Goal: Task Accomplishment & Management: Manage account settings

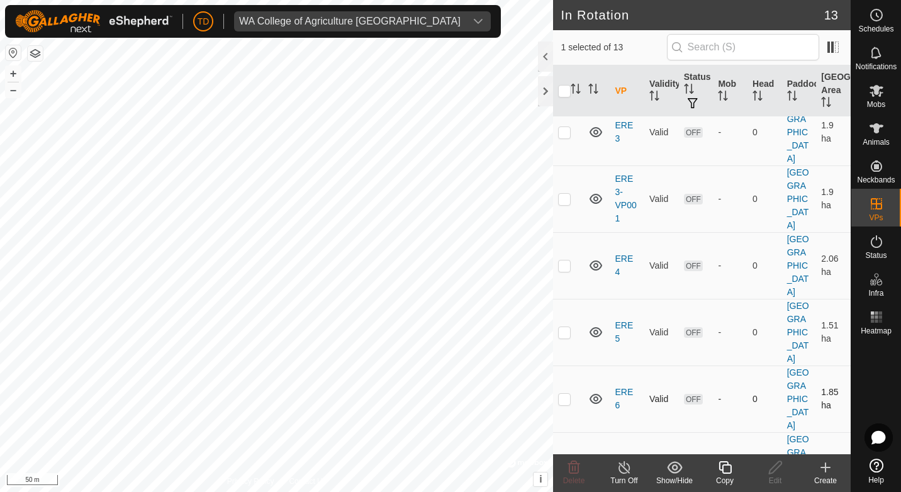
scroll to position [383, 0]
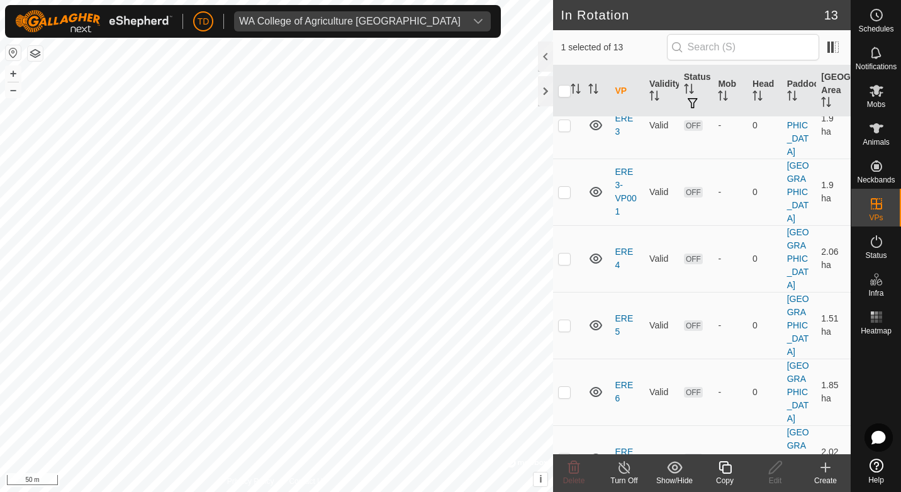
click at [722, 465] on icon at bounding box center [725, 467] width 16 height 15
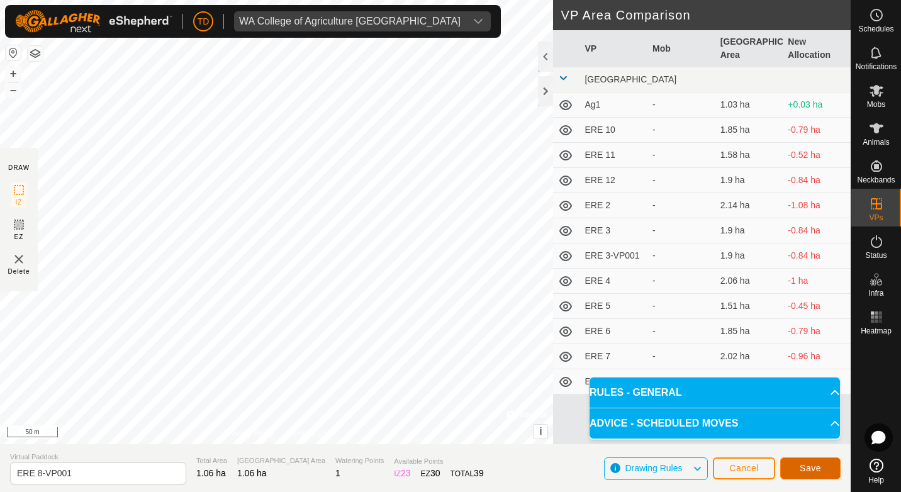
click at [815, 473] on span "Save" at bounding box center [810, 468] width 21 height 10
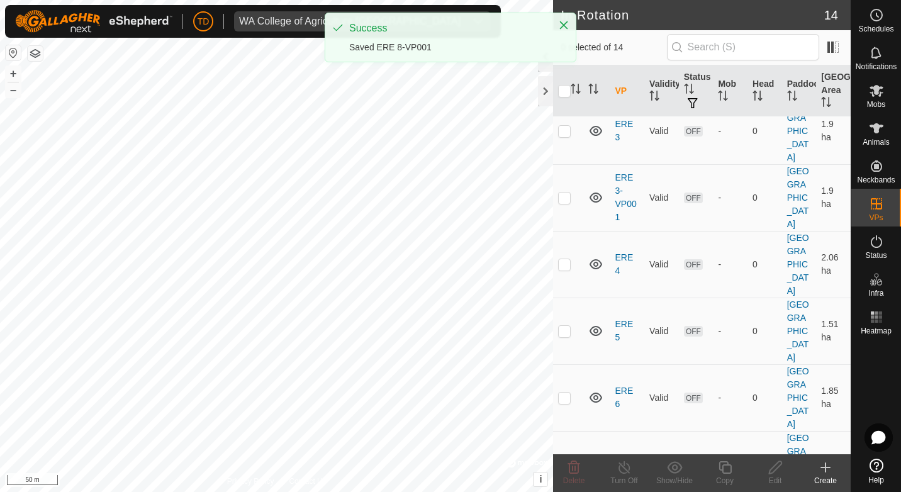
scroll to position [437, 0]
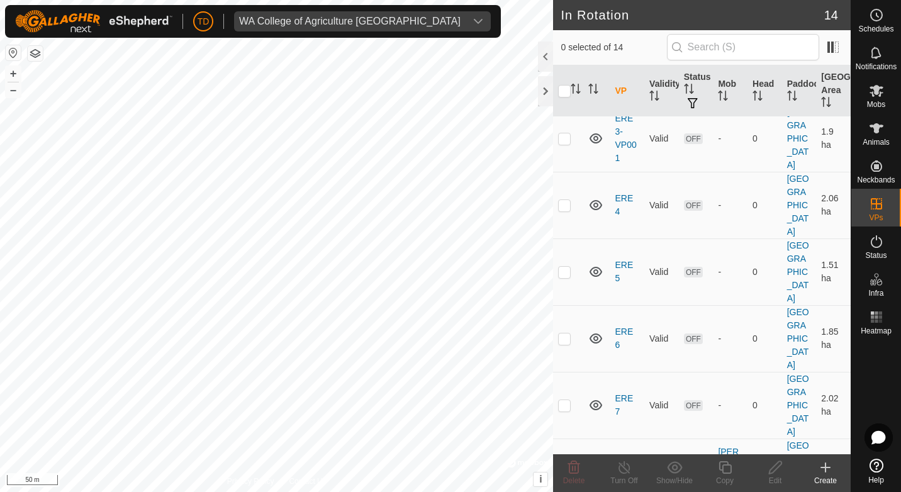
checkbox input "true"
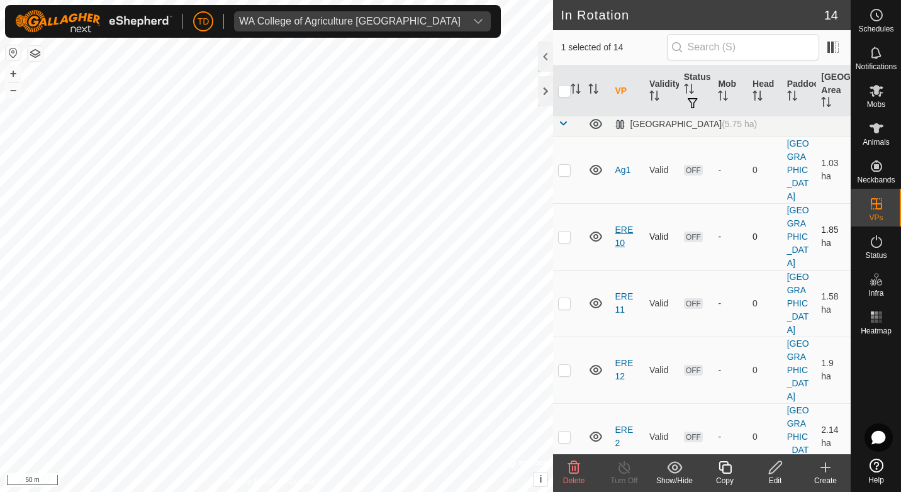
scroll to position [0, 0]
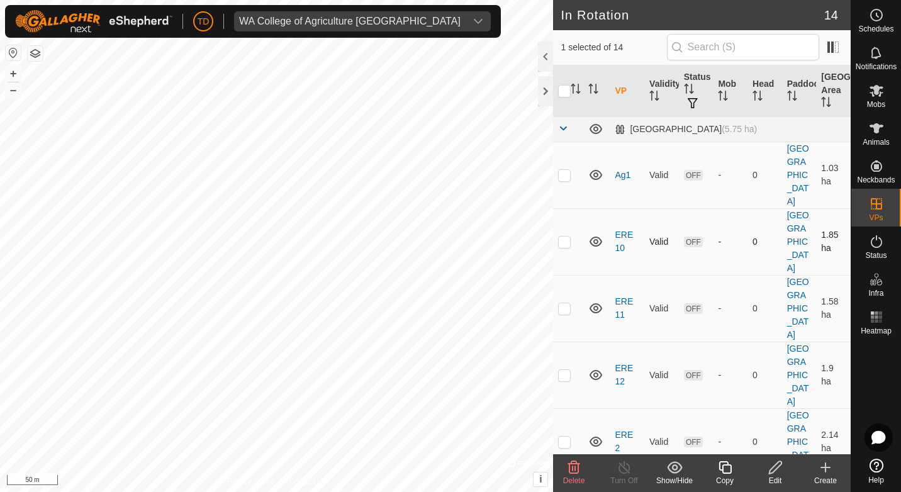
click at [567, 237] on p-checkbox at bounding box center [564, 242] width 13 height 10
checkbox input "true"
click at [564, 303] on p-checkbox at bounding box center [564, 308] width 13 height 10
checkbox input "true"
click at [563, 370] on p-checkbox at bounding box center [564, 375] width 13 height 10
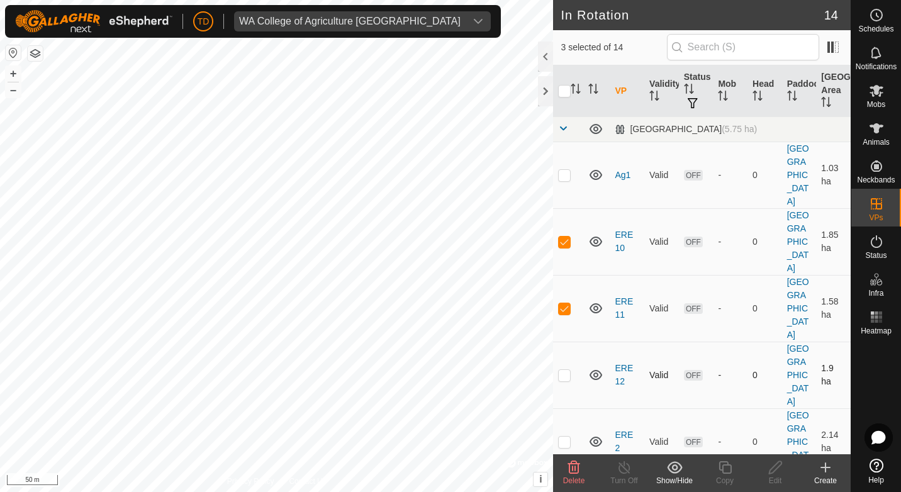
checkbox input "true"
click at [570, 471] on icon at bounding box center [574, 467] width 12 height 13
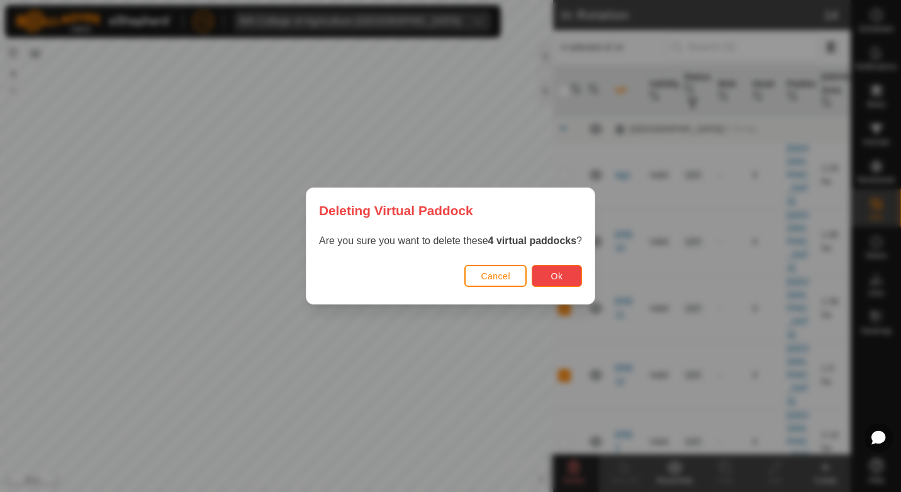
click at [559, 279] on span "Ok" at bounding box center [557, 276] width 12 height 10
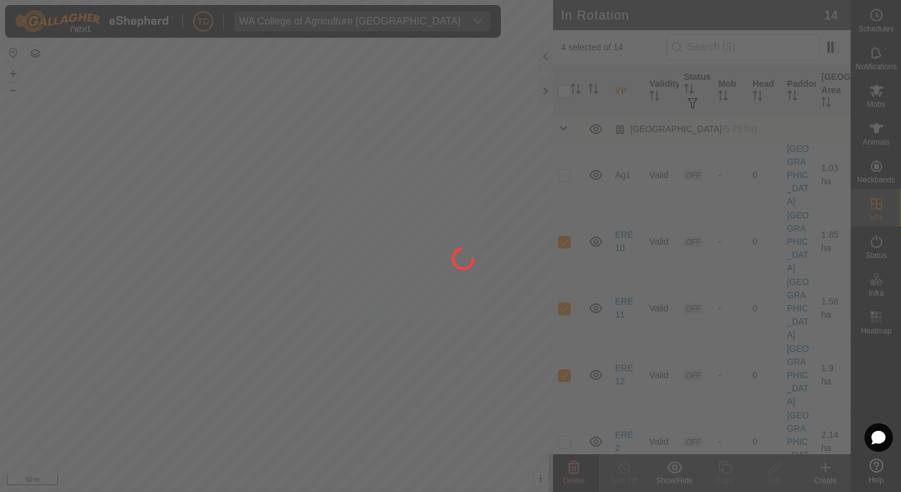
checkbox input "false"
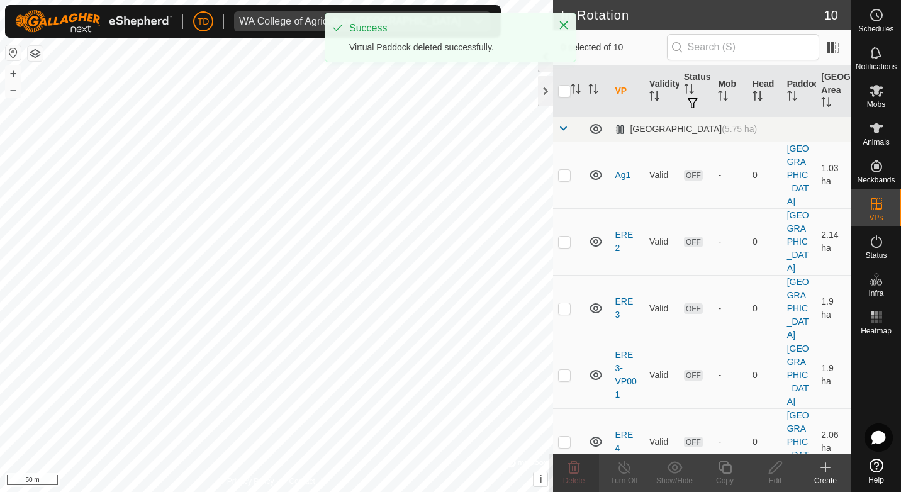
checkbox input "true"
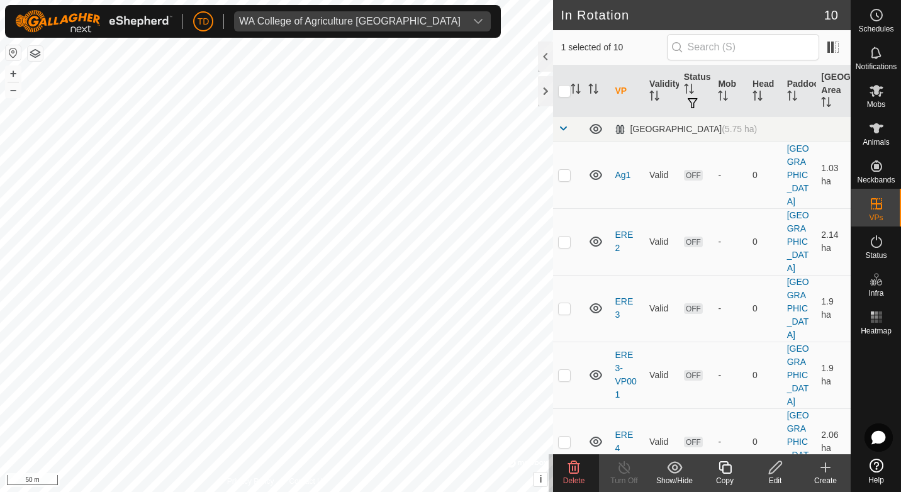
click at [773, 468] on icon at bounding box center [775, 467] width 13 height 13
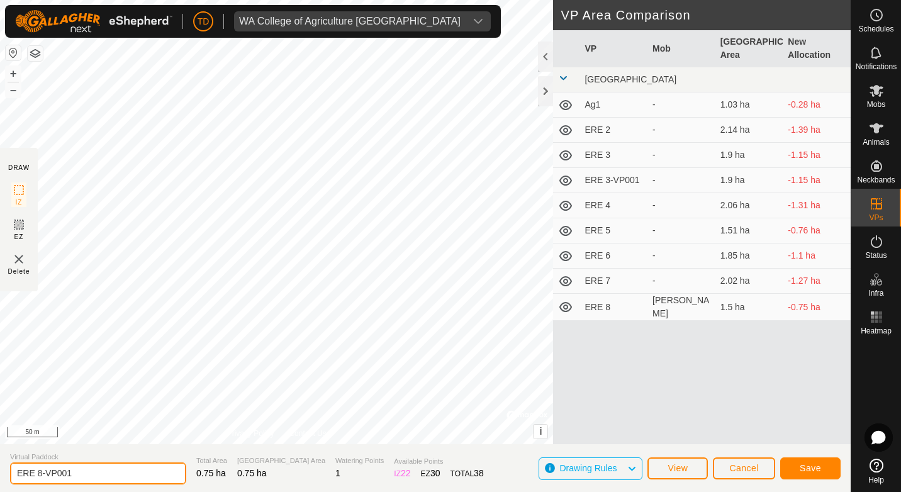
drag, startPoint x: 77, startPoint y: 473, endPoint x: 36, endPoint y: 474, distance: 40.3
click at [36, 474] on input "ERE 8-VP001" at bounding box center [98, 474] width 176 height 22
type input "ERE 9"
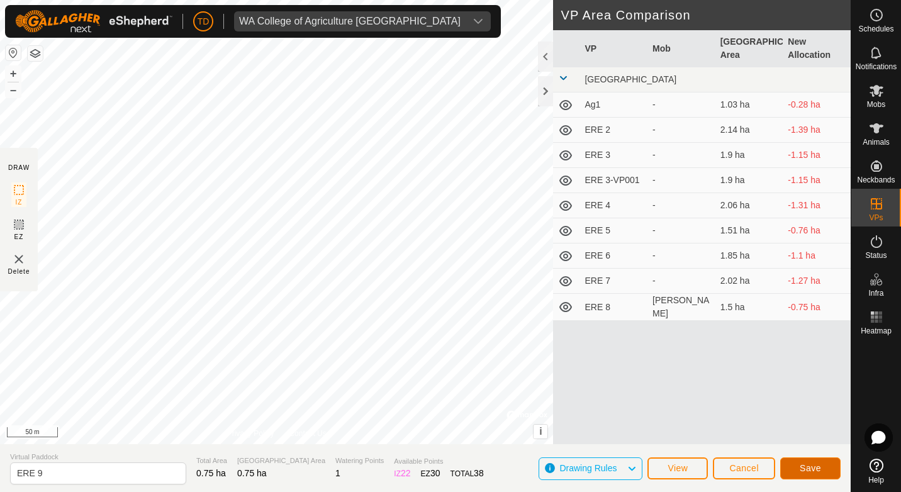
click at [809, 462] on button "Save" at bounding box center [810, 468] width 60 height 22
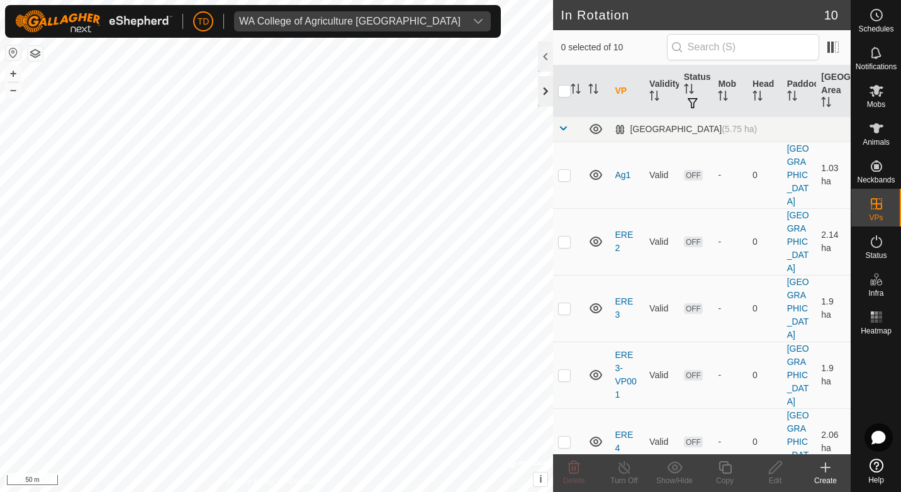
click at [548, 86] on div at bounding box center [545, 91] width 15 height 30
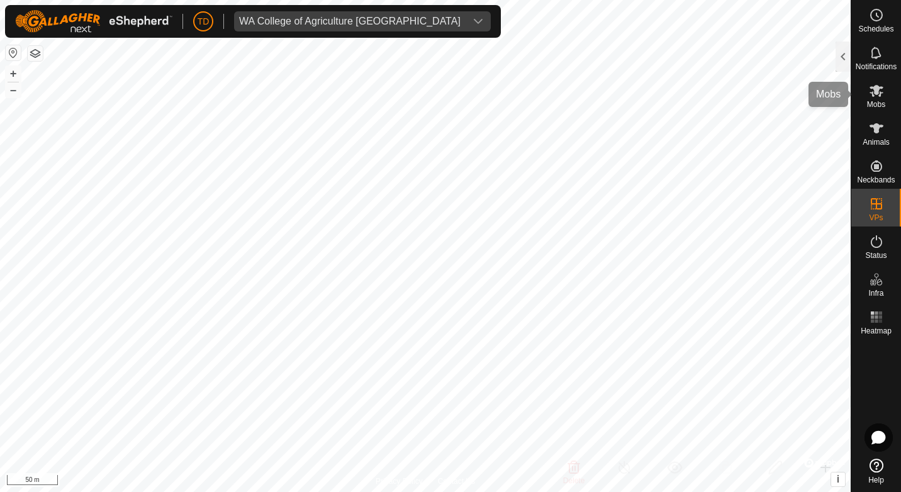
click at [879, 86] on icon at bounding box center [876, 90] width 15 height 15
click at [843, 59] on div at bounding box center [843, 57] width 15 height 30
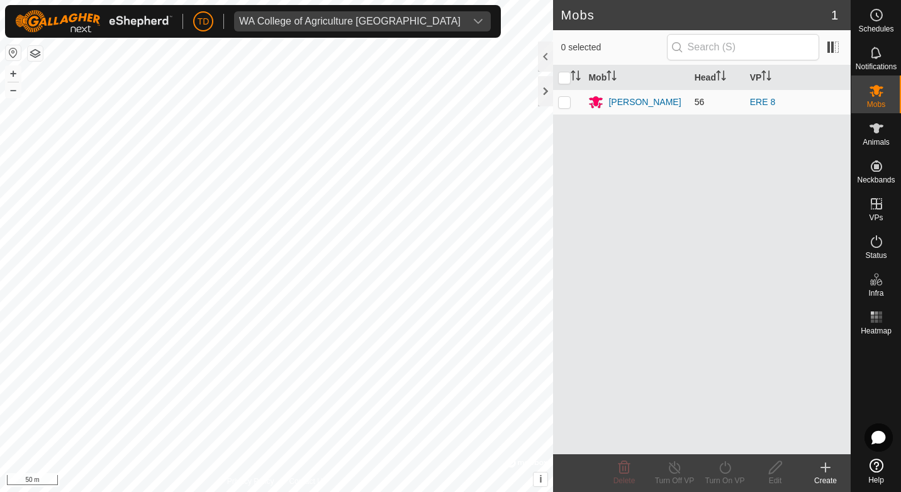
click at [566, 103] on p-checkbox at bounding box center [564, 102] width 13 height 10
checkbox input "true"
click at [730, 464] on icon at bounding box center [725, 467] width 16 height 15
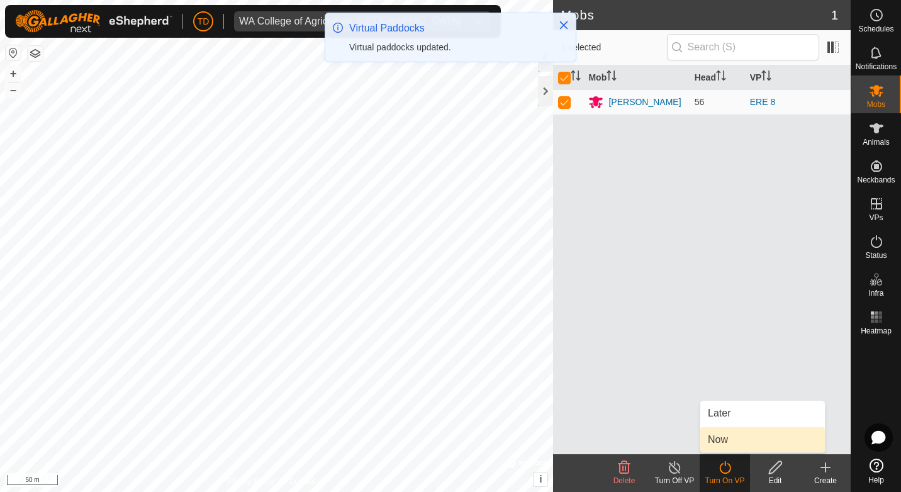
click at [720, 437] on link "Now" at bounding box center [762, 439] width 125 height 25
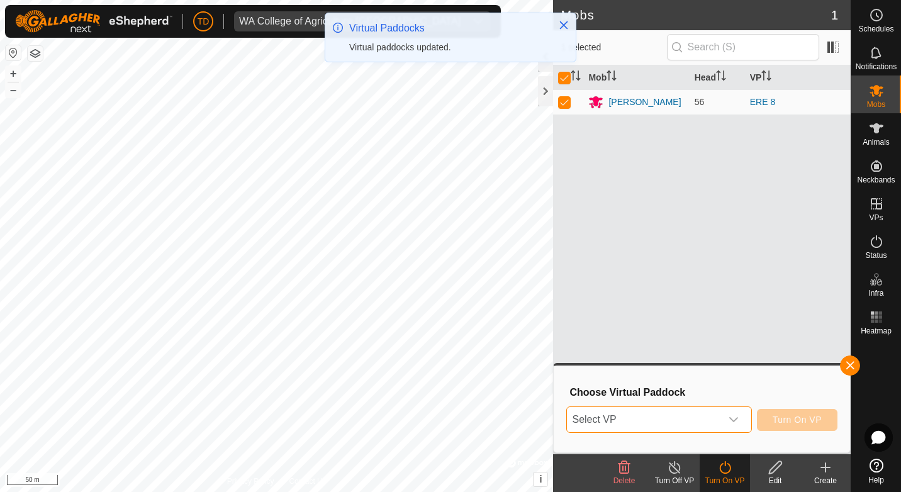
click at [619, 428] on span "Select VP" at bounding box center [644, 419] width 154 height 25
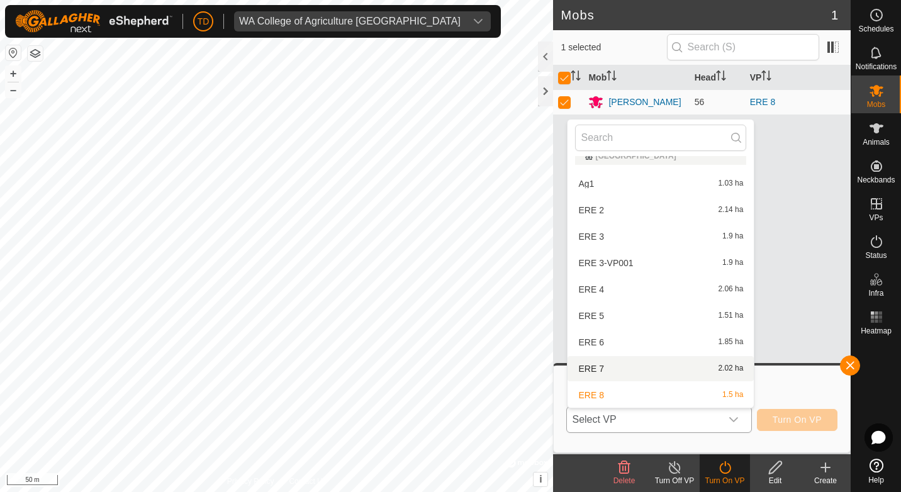
scroll to position [40, 0]
click at [615, 387] on li "ERE 9 0.75 ha" at bounding box center [661, 395] width 186 height 25
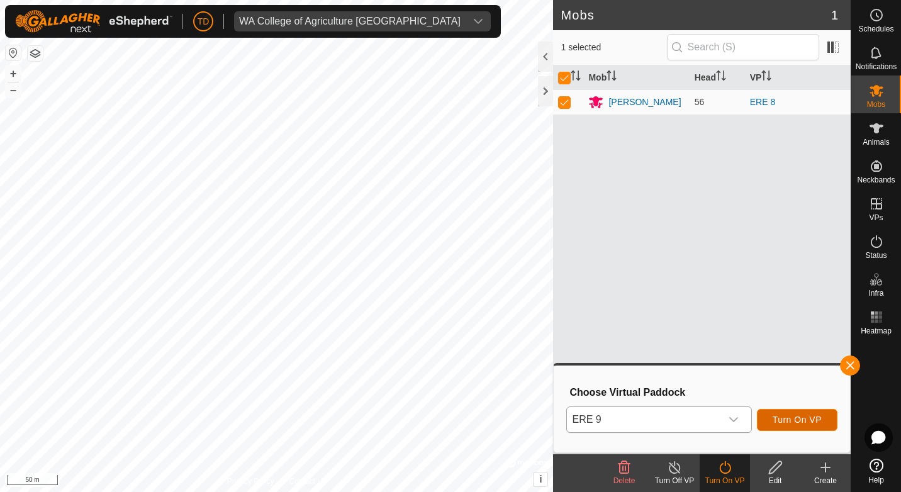
click at [821, 419] on span "Turn On VP" at bounding box center [797, 420] width 49 height 10
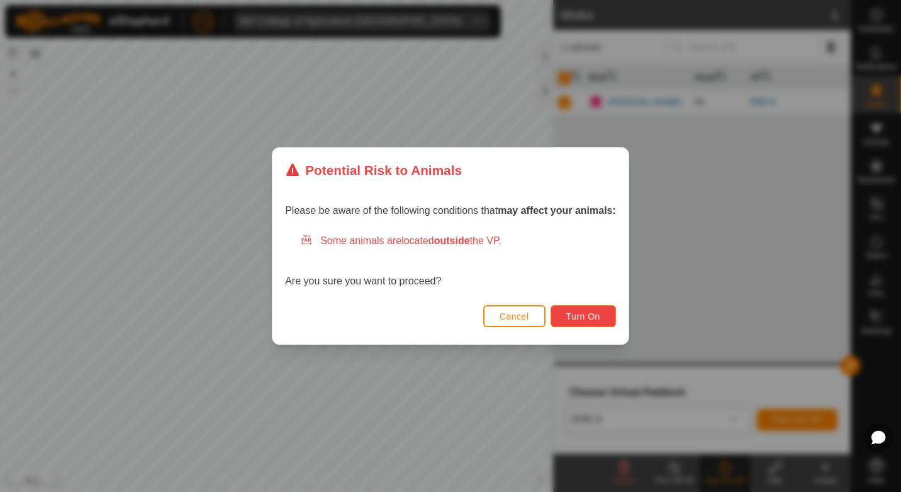
click at [599, 320] on span "Turn On" at bounding box center [583, 316] width 34 height 10
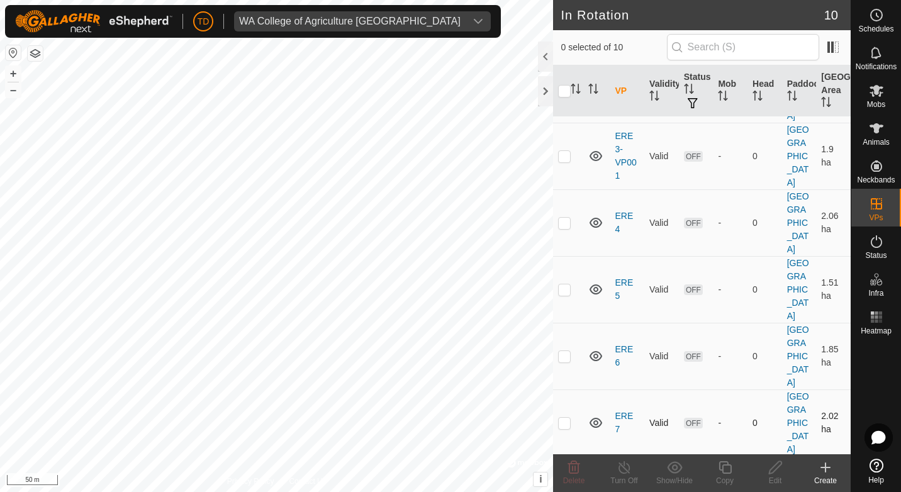
scroll to position [223, 0]
checkbox input "true"
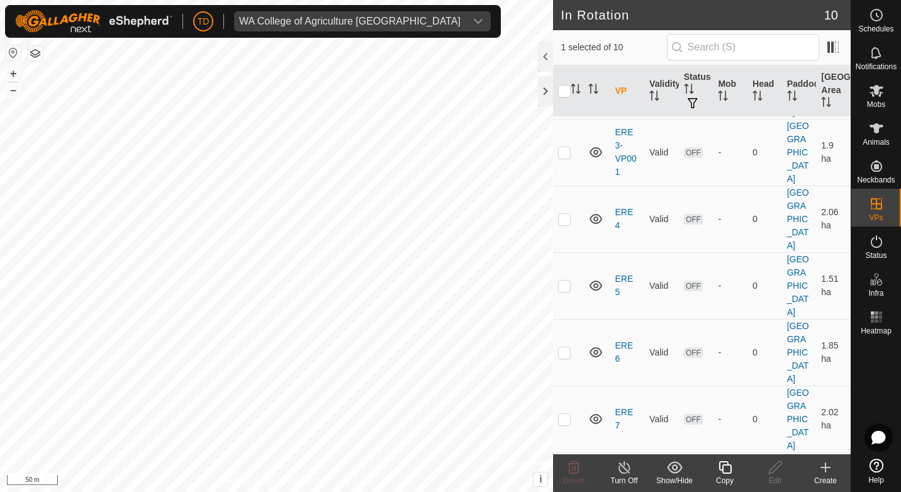
click at [732, 469] on icon at bounding box center [725, 467] width 16 height 15
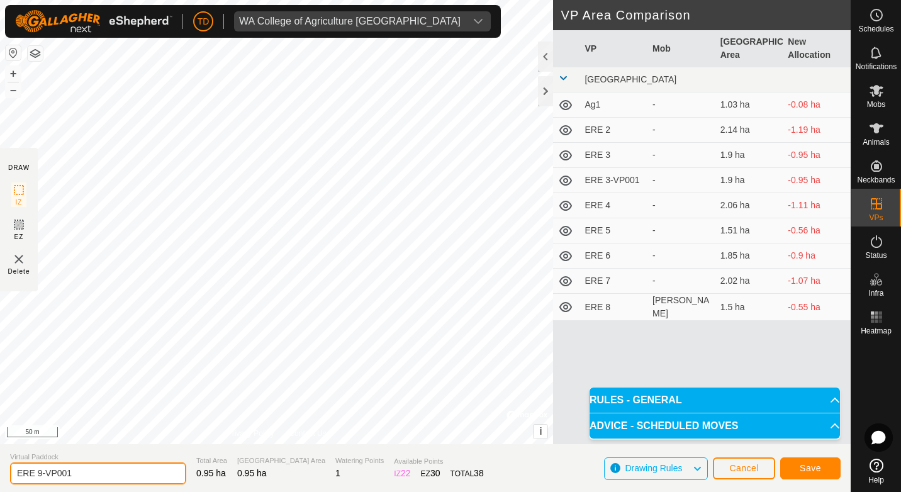
drag, startPoint x: 82, startPoint y: 476, endPoint x: 36, endPoint y: 474, distance: 45.4
click at [36, 474] on input "ERE 9-VP001" at bounding box center [98, 474] width 176 height 22
type input "ERE 10"
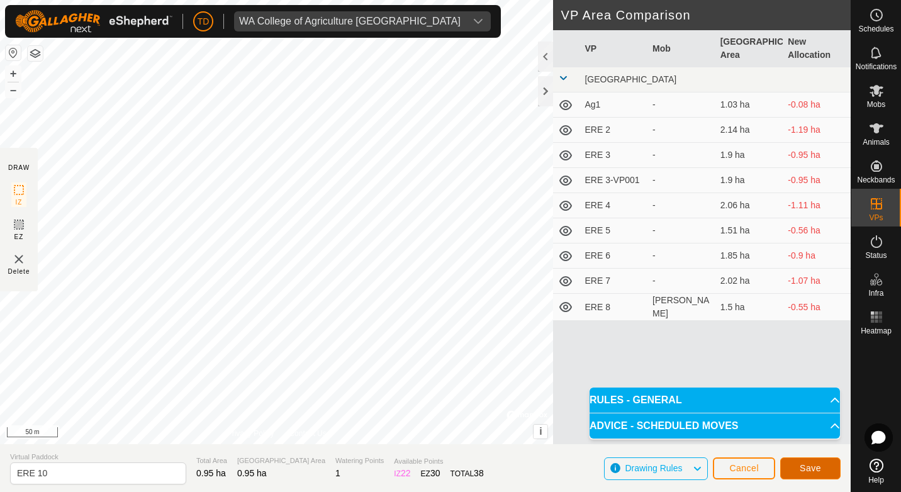
click at [805, 467] on span "Save" at bounding box center [810, 468] width 21 height 10
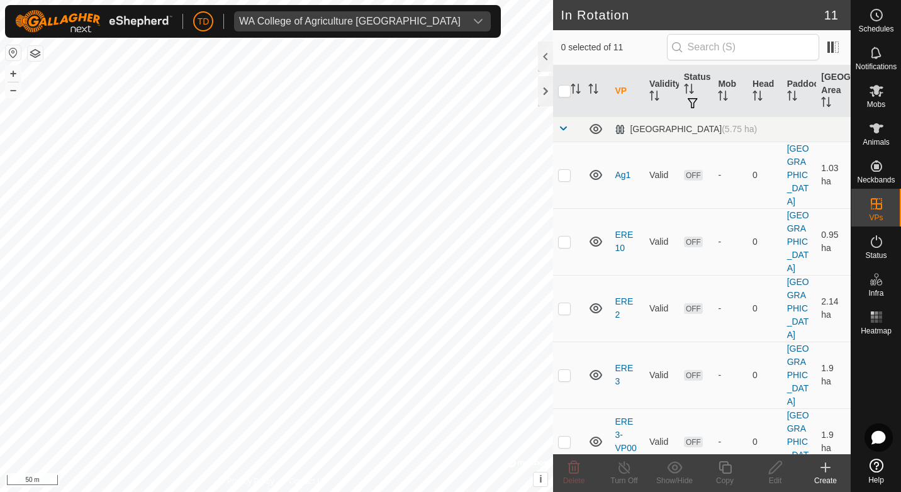
checkbox input "true"
click at [727, 469] on icon at bounding box center [725, 467] width 16 height 15
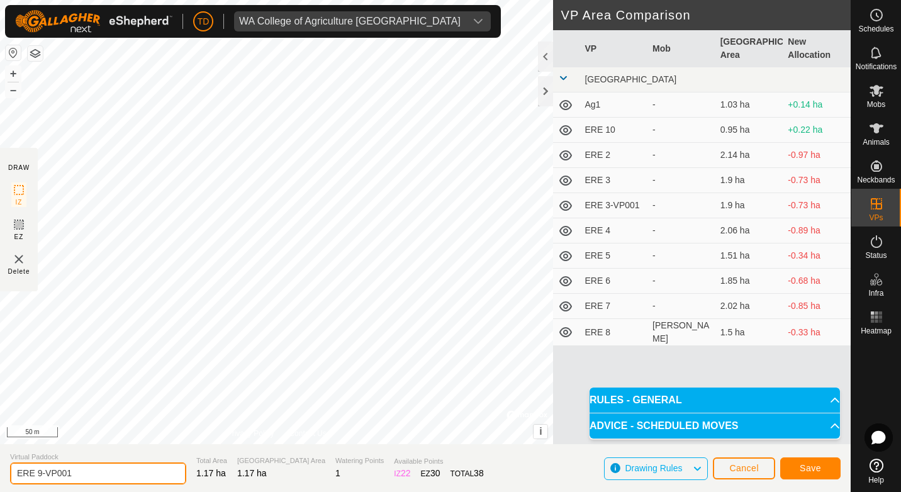
drag, startPoint x: 70, startPoint y: 474, endPoint x: 36, endPoint y: 471, distance: 34.8
click at [36, 471] on input "ERE 9-VP001" at bounding box center [98, 474] width 176 height 22
type input "ERE 11"
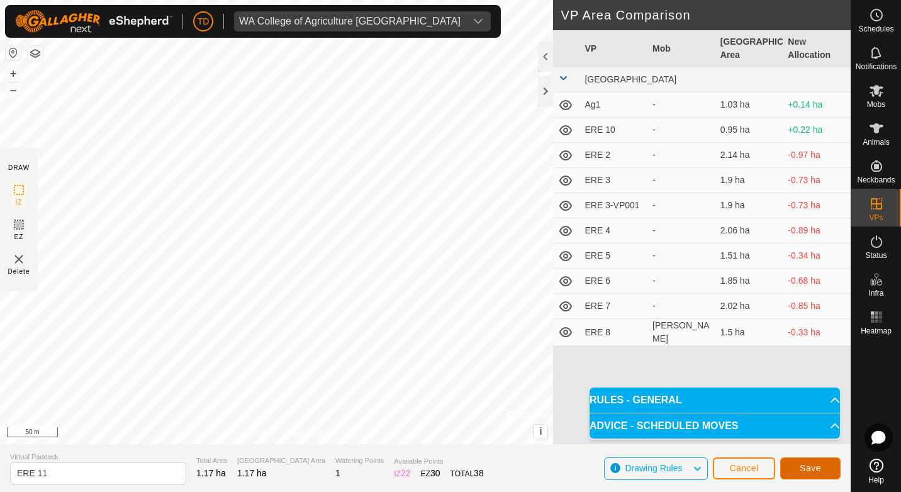
click at [807, 466] on span "Save" at bounding box center [810, 468] width 21 height 10
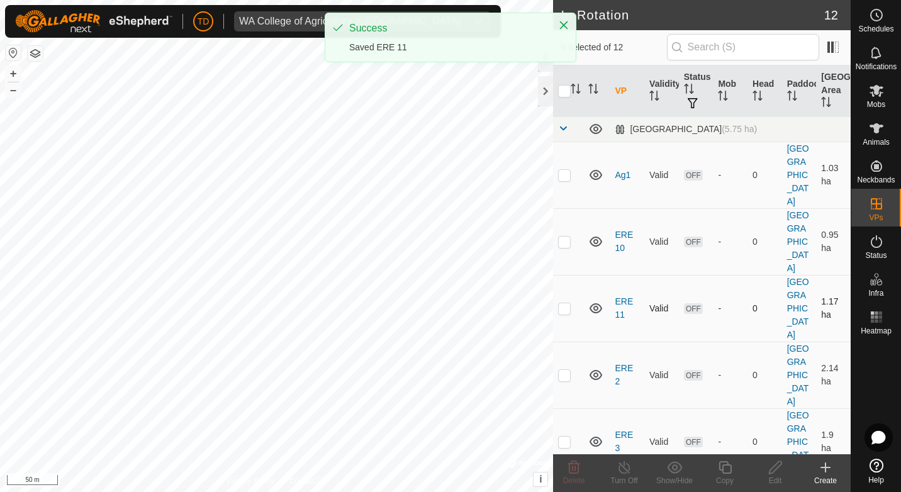
checkbox input "true"
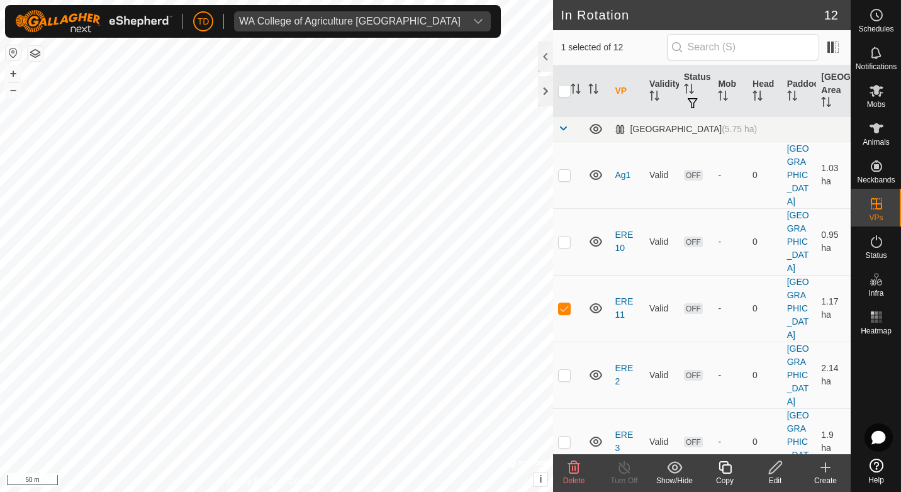
click at [729, 468] on icon at bounding box center [725, 467] width 16 height 15
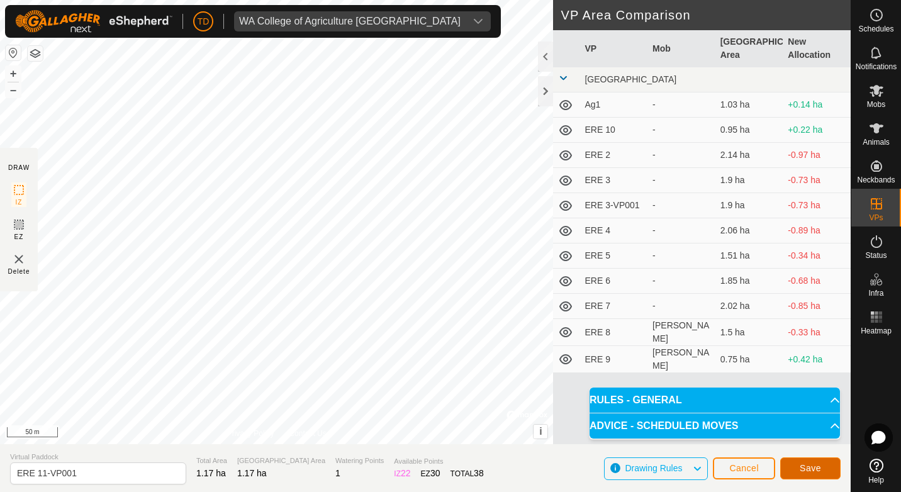
click at [831, 469] on button "Save" at bounding box center [810, 468] width 60 height 22
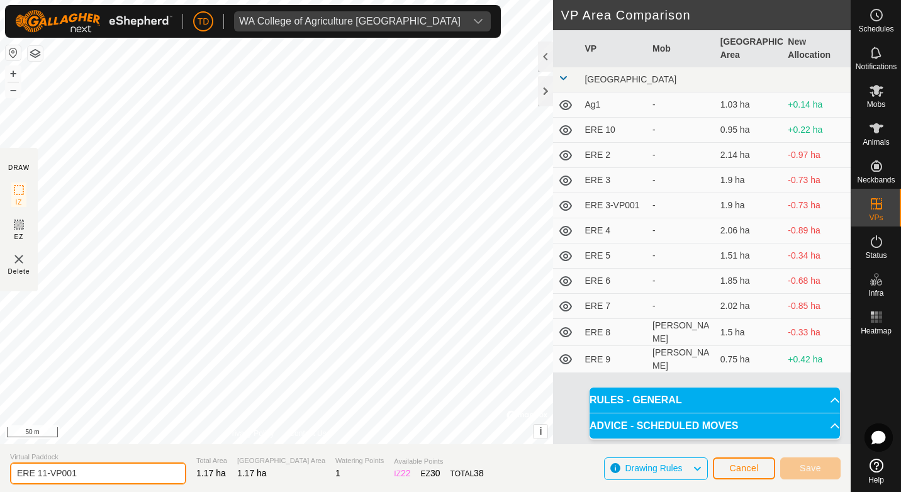
drag, startPoint x: 76, startPoint y: 469, endPoint x: 40, endPoint y: 475, distance: 36.3
click at [40, 475] on input "ERE 11-VP001" at bounding box center [98, 474] width 176 height 22
click at [95, 471] on input "ERE 12" at bounding box center [98, 474] width 176 height 22
type input "ERE 12"
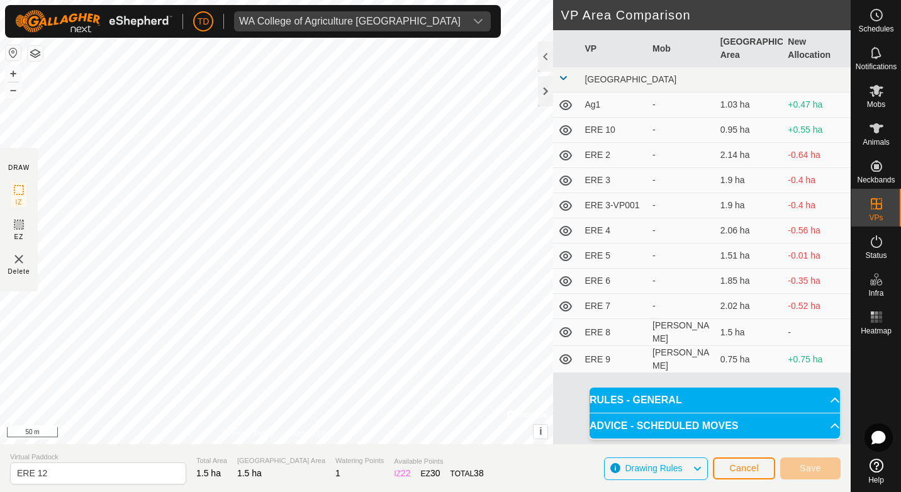
click at [824, 400] on p-accordion-header "RULES - GENERAL" at bounding box center [715, 400] width 250 height 25
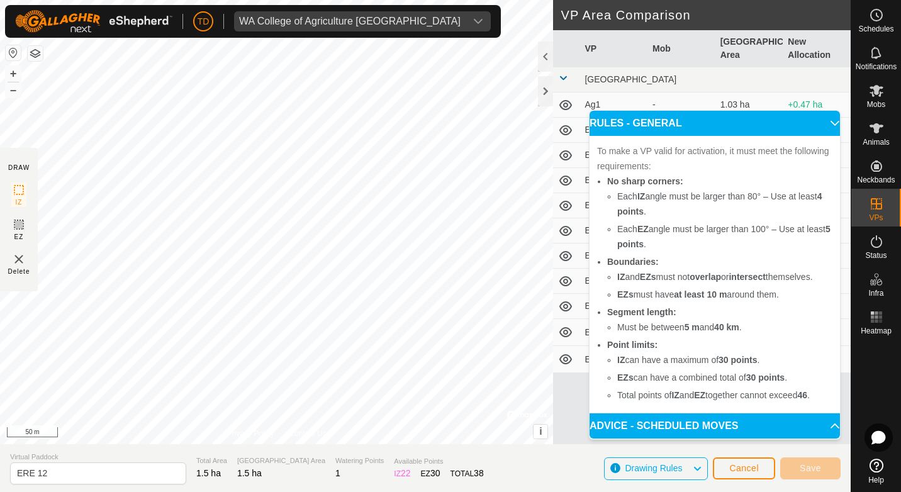
click at [826, 429] on p-accordion-header "ADVICE - SCHEDULED MOVES" at bounding box center [715, 425] width 250 height 25
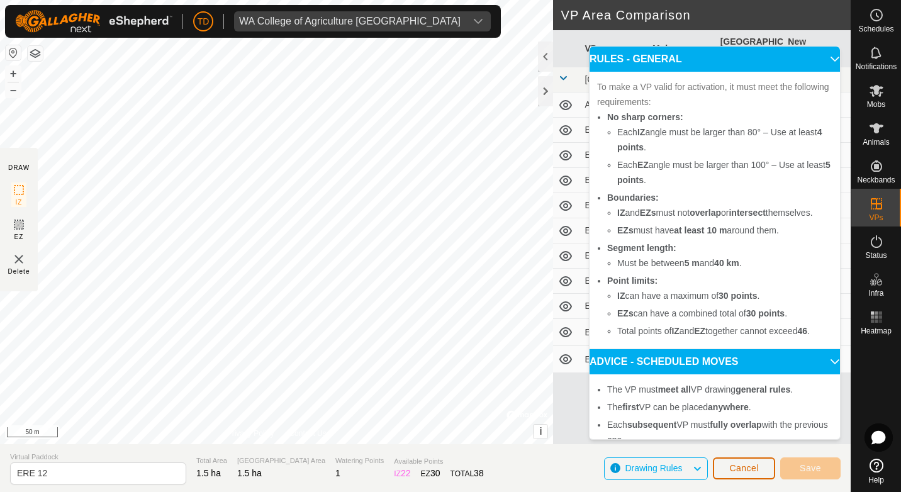
click at [734, 462] on button "Cancel" at bounding box center [744, 468] width 62 height 22
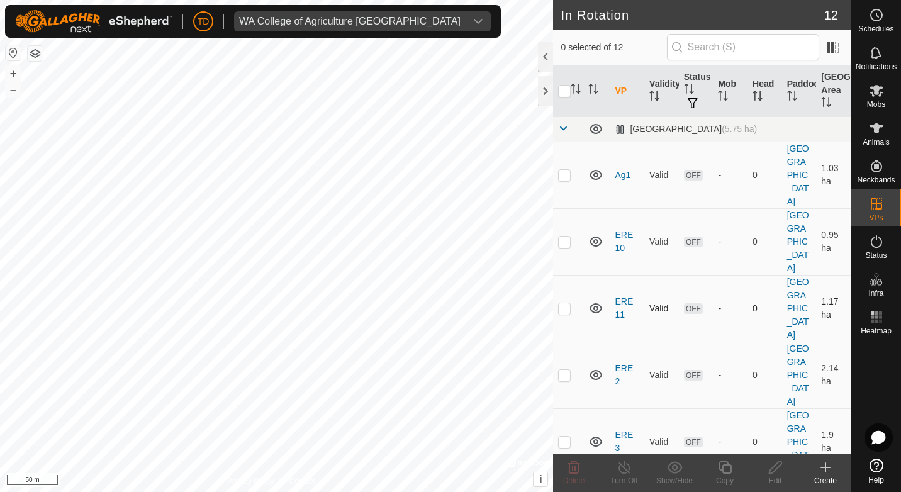
checkbox input "true"
click at [776, 467] on icon at bounding box center [776, 467] width 16 height 15
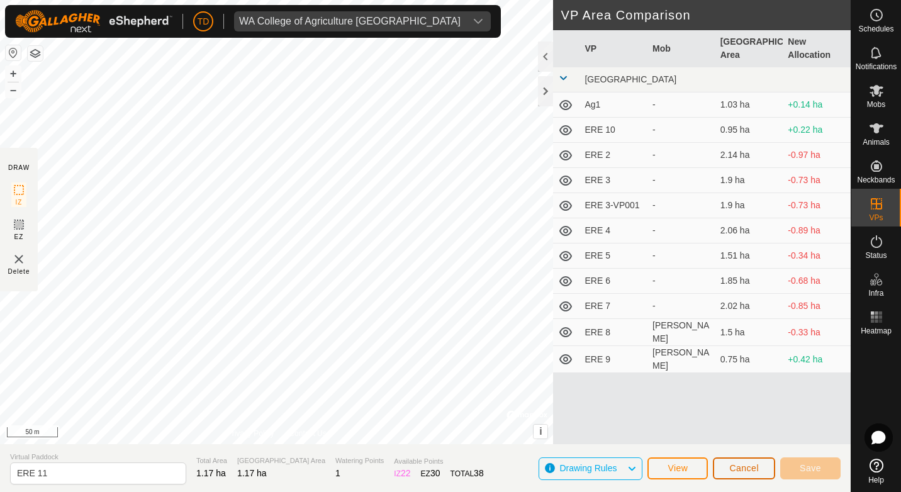
click at [738, 464] on span "Cancel" at bounding box center [744, 468] width 30 height 10
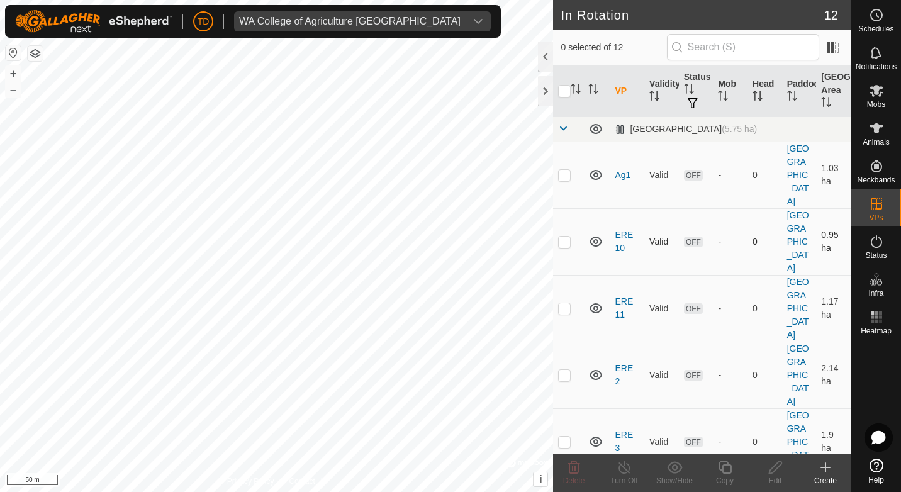
checkbox input "true"
click at [732, 466] on icon at bounding box center [725, 467] width 16 height 15
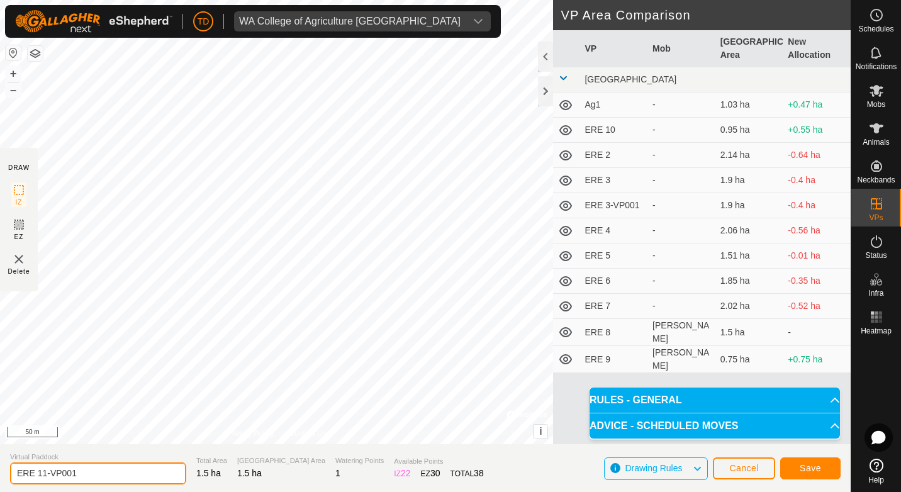
drag, startPoint x: 79, startPoint y: 471, endPoint x: 40, endPoint y: 471, distance: 39.0
click at [40, 471] on input "ERE 11-VP001" at bounding box center [98, 474] width 176 height 22
type input "ERE 12"
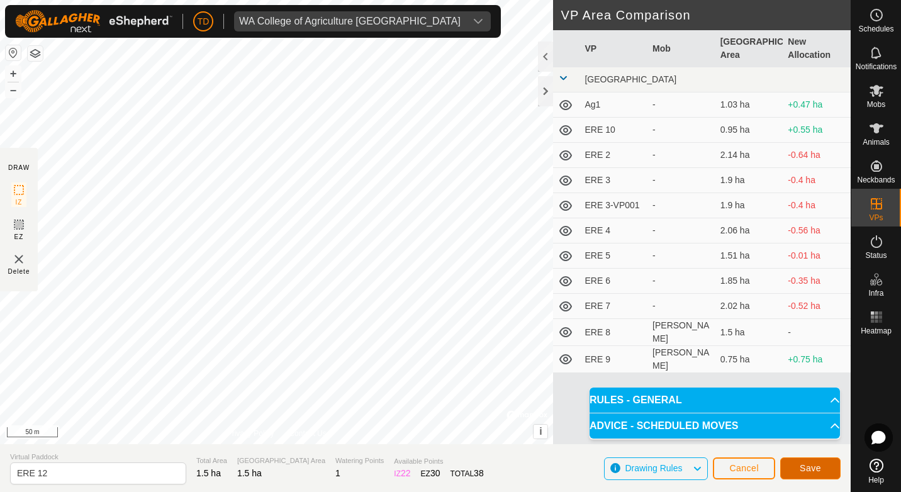
click at [812, 462] on button "Save" at bounding box center [810, 468] width 60 height 22
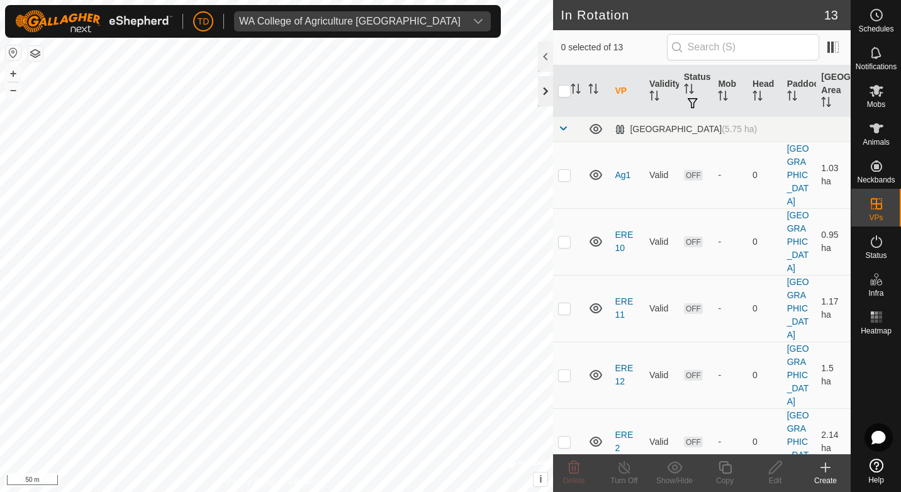
click at [546, 85] on div at bounding box center [545, 91] width 15 height 30
